Goal: Transaction & Acquisition: Purchase product/service

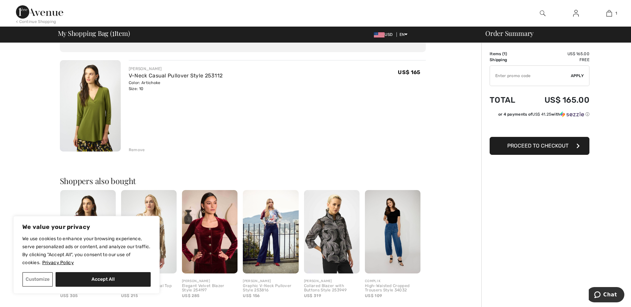
scroll to position [35, 0]
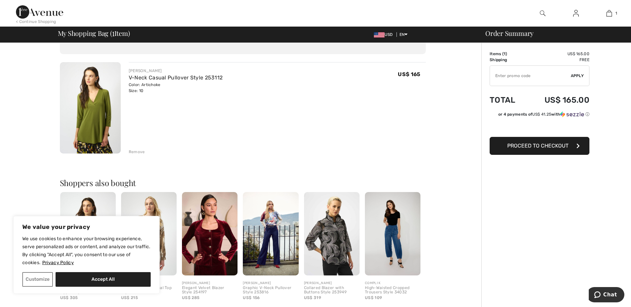
click at [542, 145] on span "Proceed to Checkout" at bounding box center [537, 146] width 61 height 6
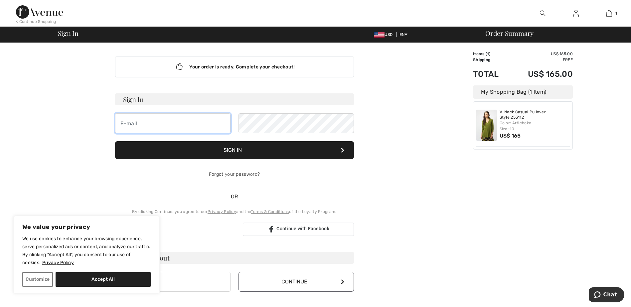
click at [146, 122] on input "email" at bounding box center [172, 123] width 115 height 20
type input "[EMAIL_ADDRESS][DOMAIN_NAME]"
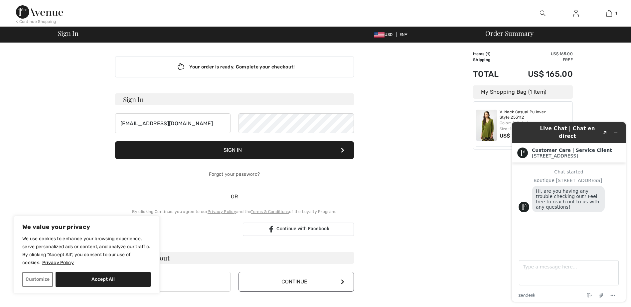
click at [226, 151] on button "Sign In" at bounding box center [234, 150] width 239 height 18
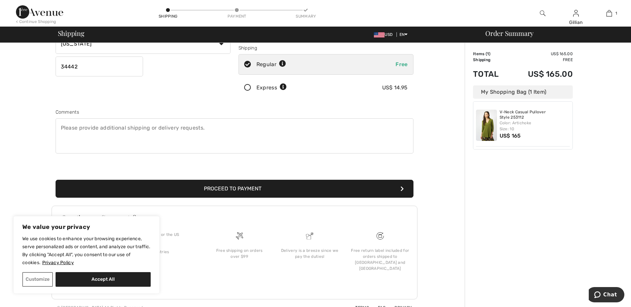
scroll to position [120, 0]
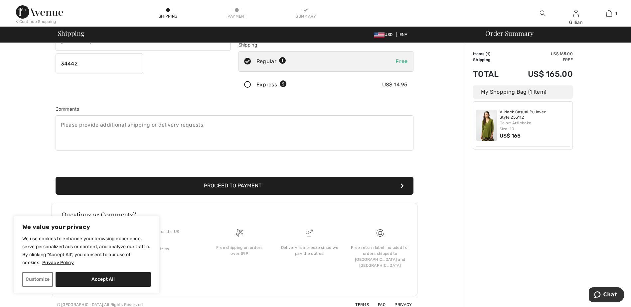
click at [253, 188] on button "Proceed to Payment" at bounding box center [235, 186] width 358 height 18
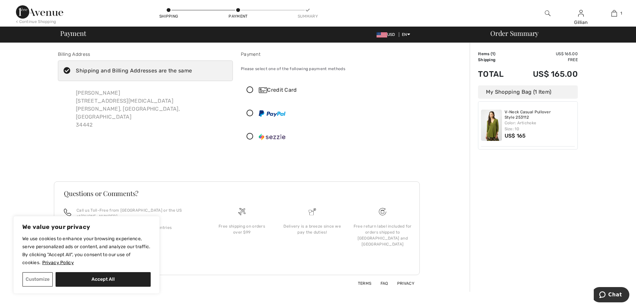
click at [251, 87] on icon at bounding box center [250, 90] width 18 height 7
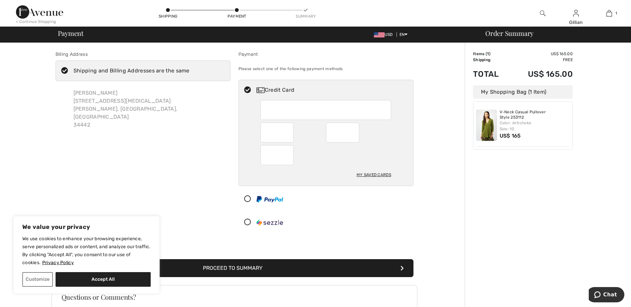
click at [249, 268] on button "Proceed to Summary" at bounding box center [235, 268] width 358 height 18
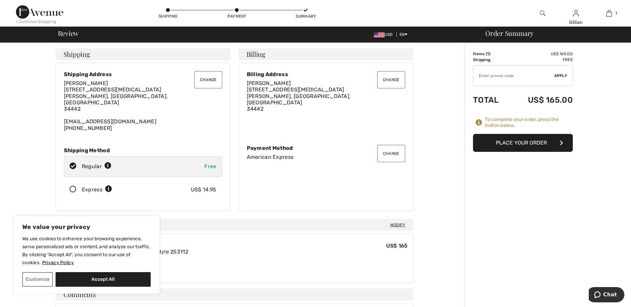
click at [210, 80] on button "Change" at bounding box center [208, 79] width 28 height 17
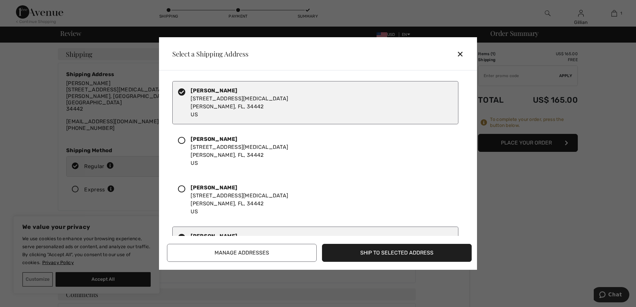
click at [460, 54] on div "✕" at bounding box center [463, 54] width 12 height 14
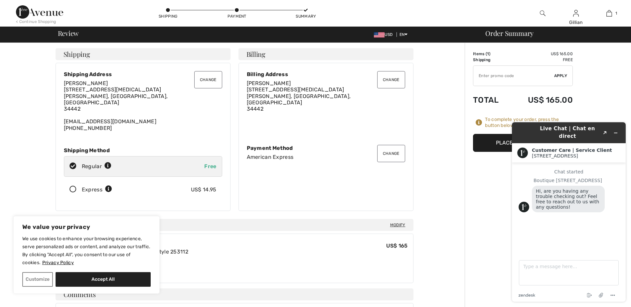
click at [493, 143] on button "Place Your Order" at bounding box center [523, 143] width 100 height 18
click at [615, 131] on icon "Minimize widget" at bounding box center [615, 133] width 5 height 5
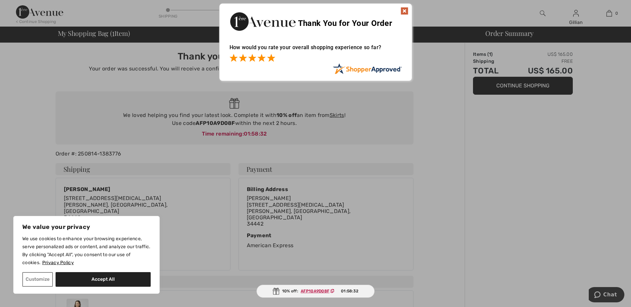
click at [271, 57] on span at bounding box center [271, 58] width 8 height 8
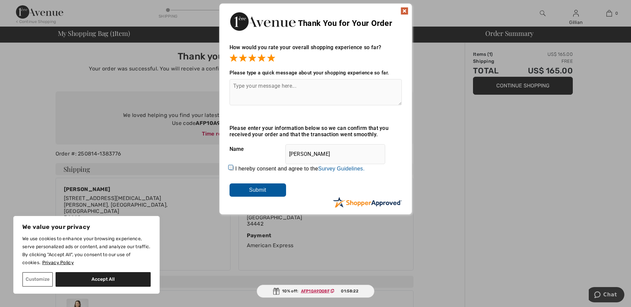
click at [405, 11] on img at bounding box center [404, 11] width 8 height 8
